Goal: Task Accomplishment & Management: Complete application form

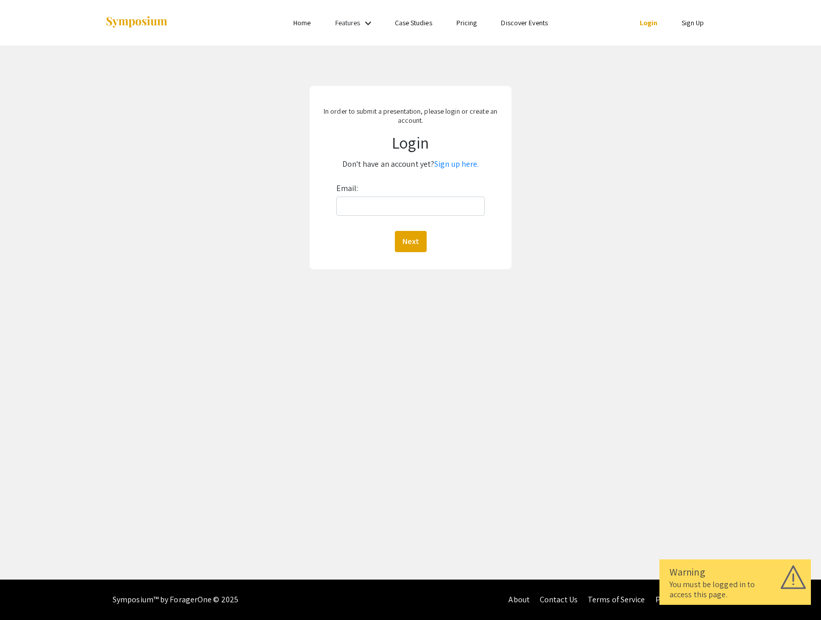
click at [477, 22] on link "Pricing" at bounding box center [467, 22] width 21 height 9
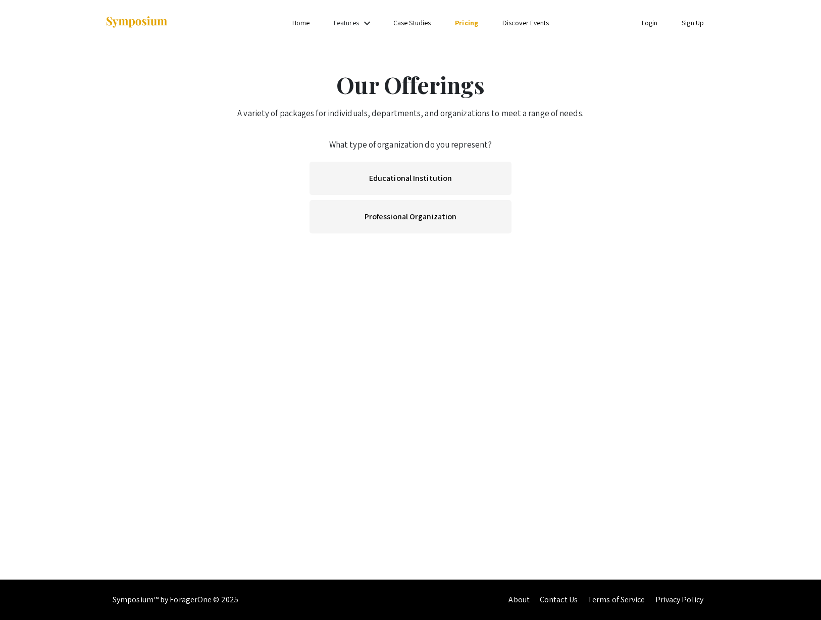
click at [534, 26] on link "Discover Events" at bounding box center [525, 22] width 47 height 9
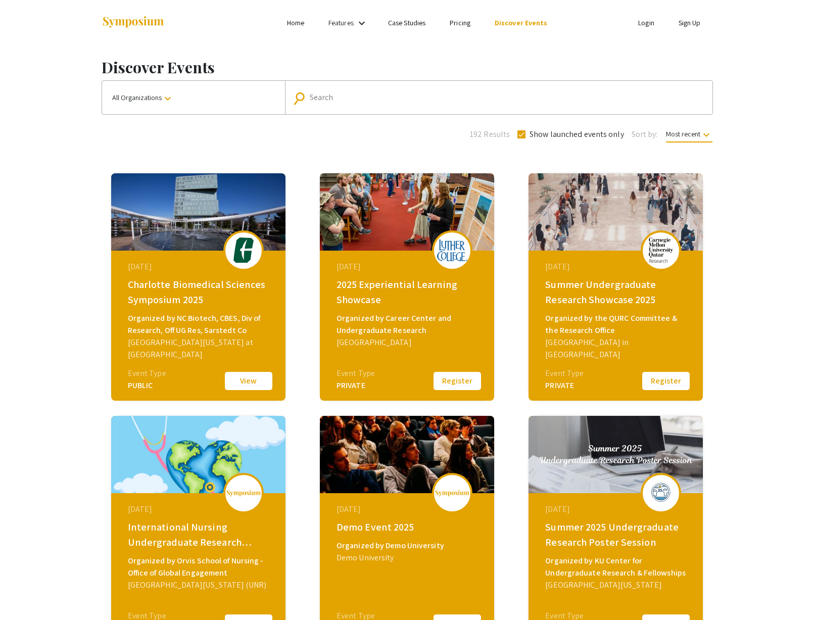
click at [470, 23] on link "Pricing" at bounding box center [459, 22] width 21 height 9
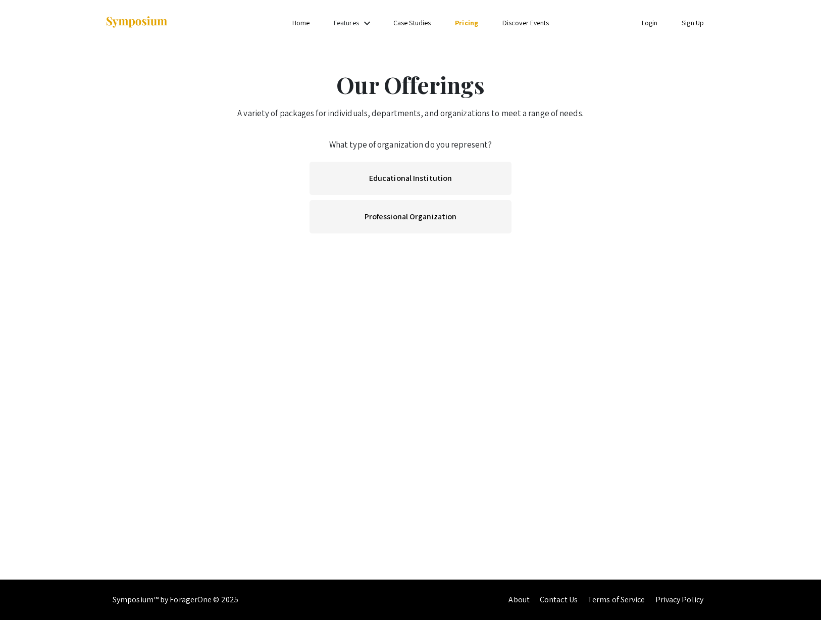
click at [405, 27] on link "Case Studies" at bounding box center [411, 22] width 37 height 9
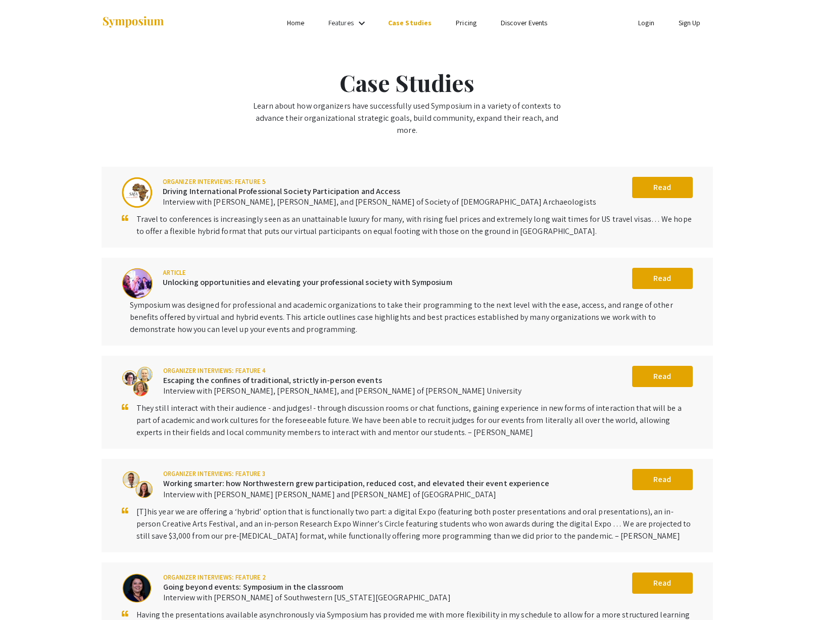
click at [362, 26] on mat-icon "keyboard_arrow_down" at bounding box center [362, 23] width 12 height 12
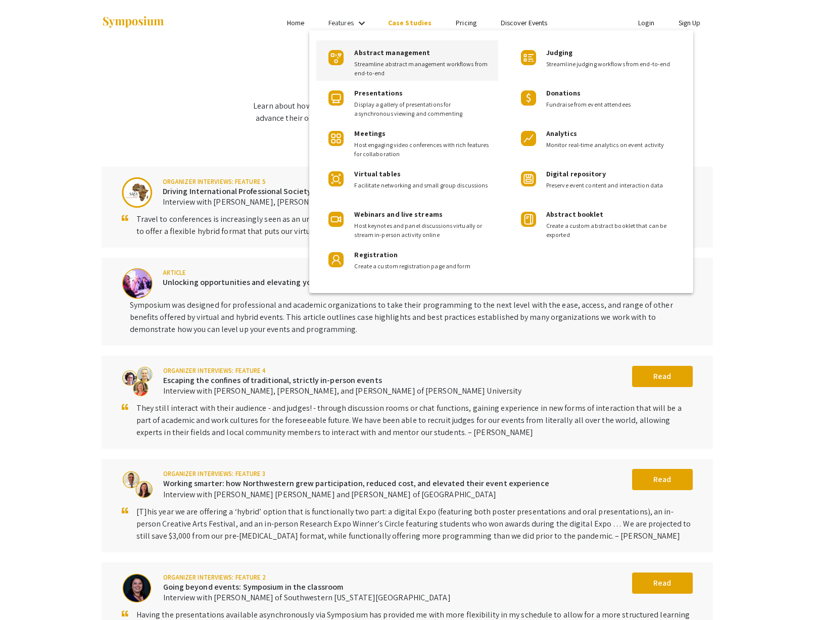
click at [369, 64] on span "Streamline abstract management workflows from end-to-end" at bounding box center [422, 69] width 136 height 18
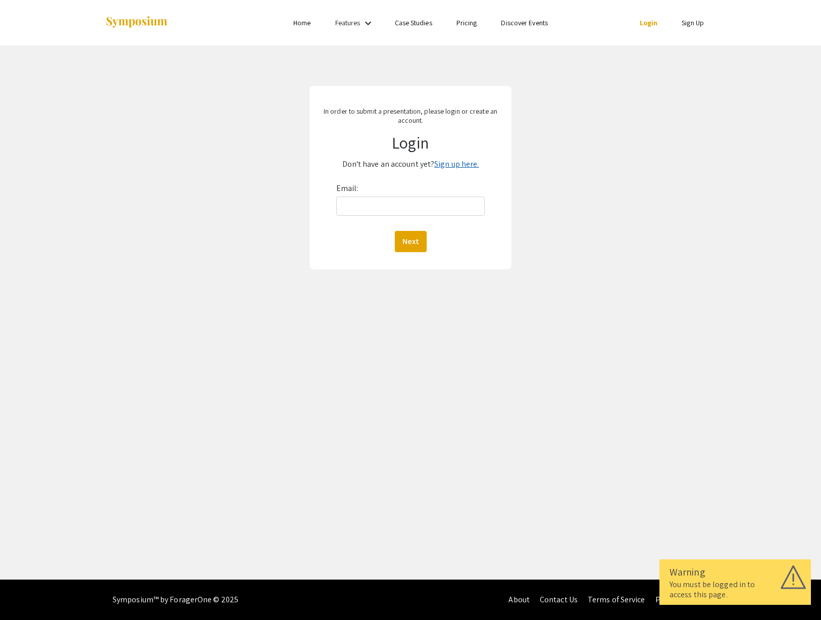
click at [451, 169] on link "Sign up here." at bounding box center [456, 164] width 44 height 11
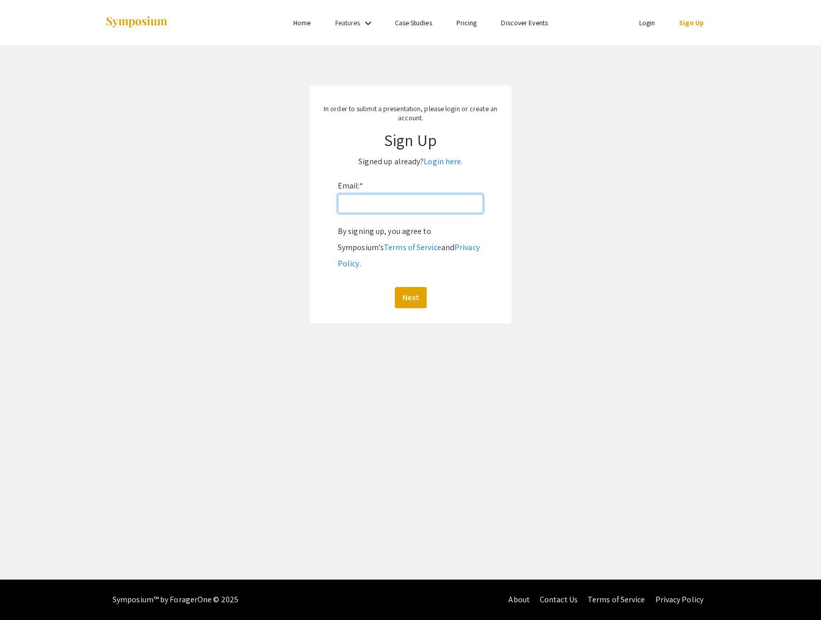
click at [414, 213] on input "Email: *" at bounding box center [410, 203] width 145 height 19
type input "mbolden7@gmail.com"
click button "Next" at bounding box center [411, 297] width 32 height 21
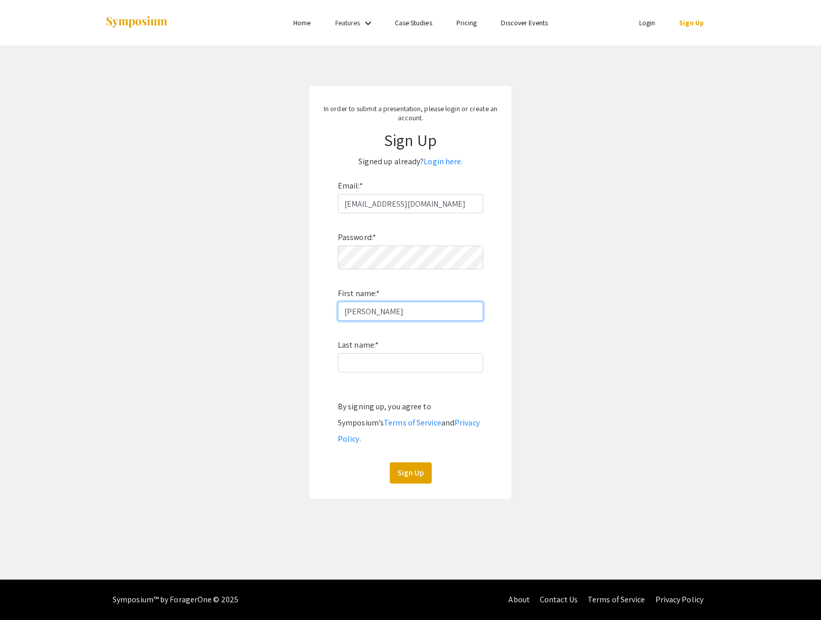
type input "michie"
type input "bolden"
click at [413, 483] on button "Sign Up" at bounding box center [411, 472] width 42 height 21
